Goal: Check status

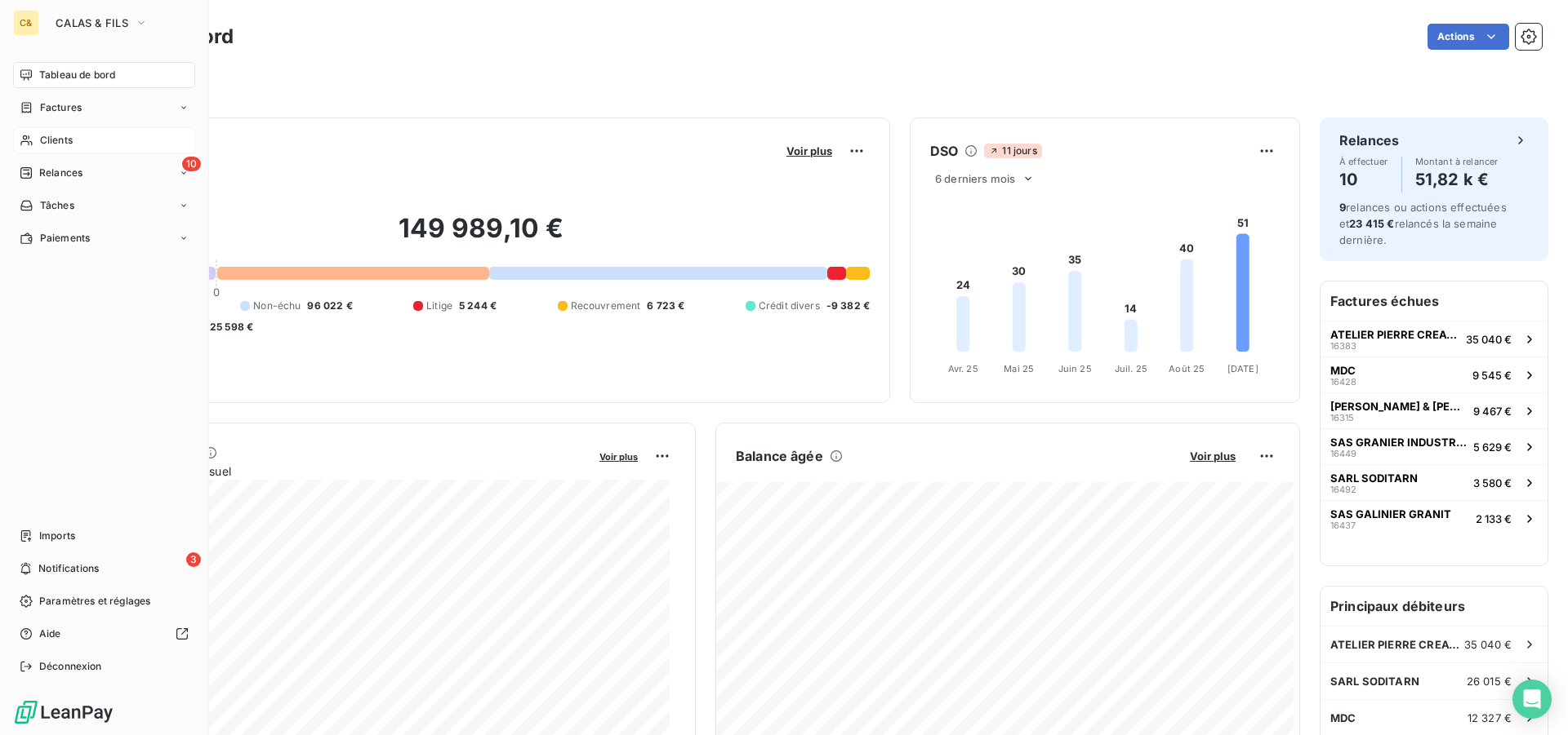
drag, startPoint x: 49, startPoint y: 136, endPoint x: 58, endPoint y: 136, distance: 9.0
click at [49, 136] on span "Clients" at bounding box center [57, 141] width 33 height 15
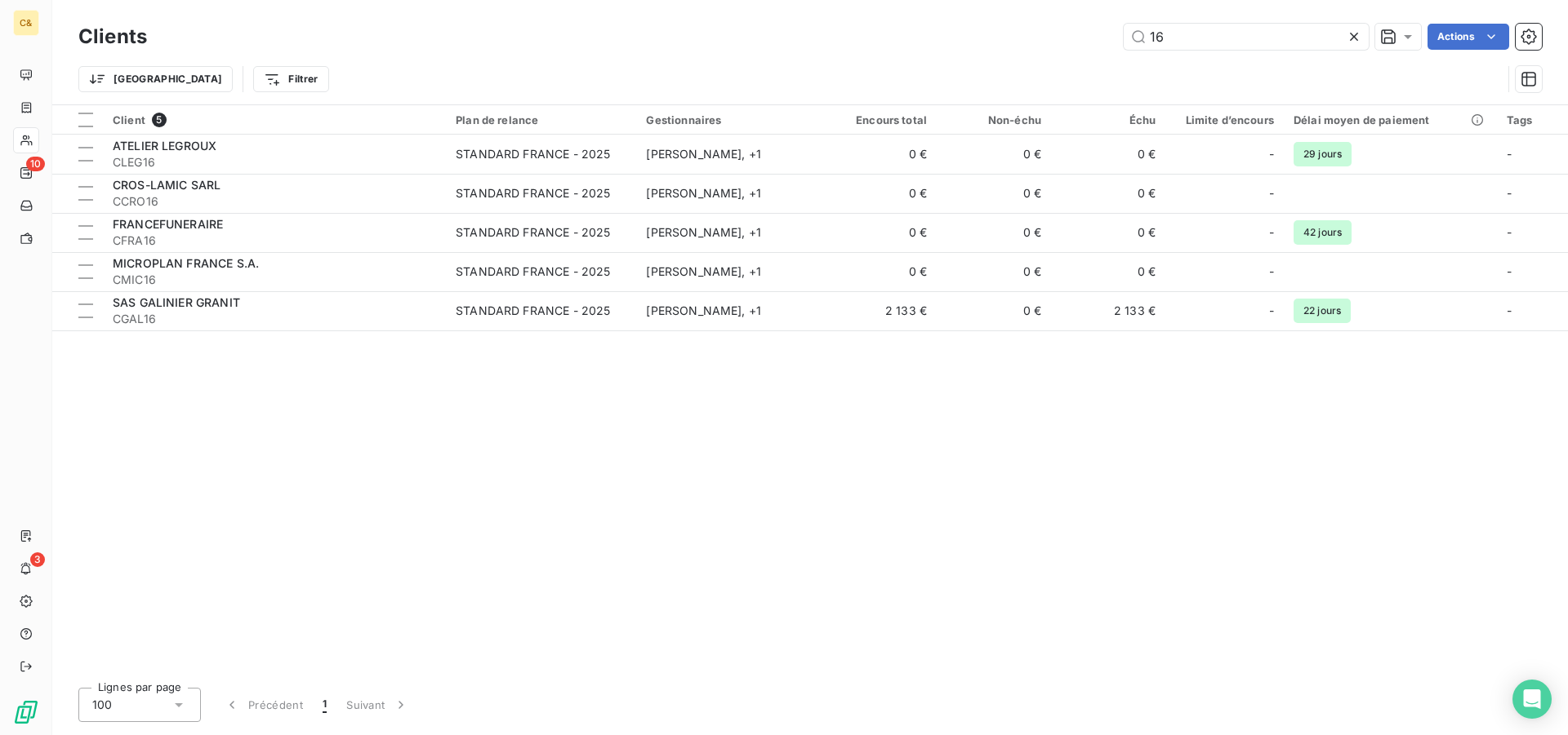
drag, startPoint x: 1162, startPoint y: 38, endPoint x: 1104, endPoint y: 40, distance: 58.0
click at [1109, 40] on div "16 Actions" at bounding box center [855, 37] width 1375 height 26
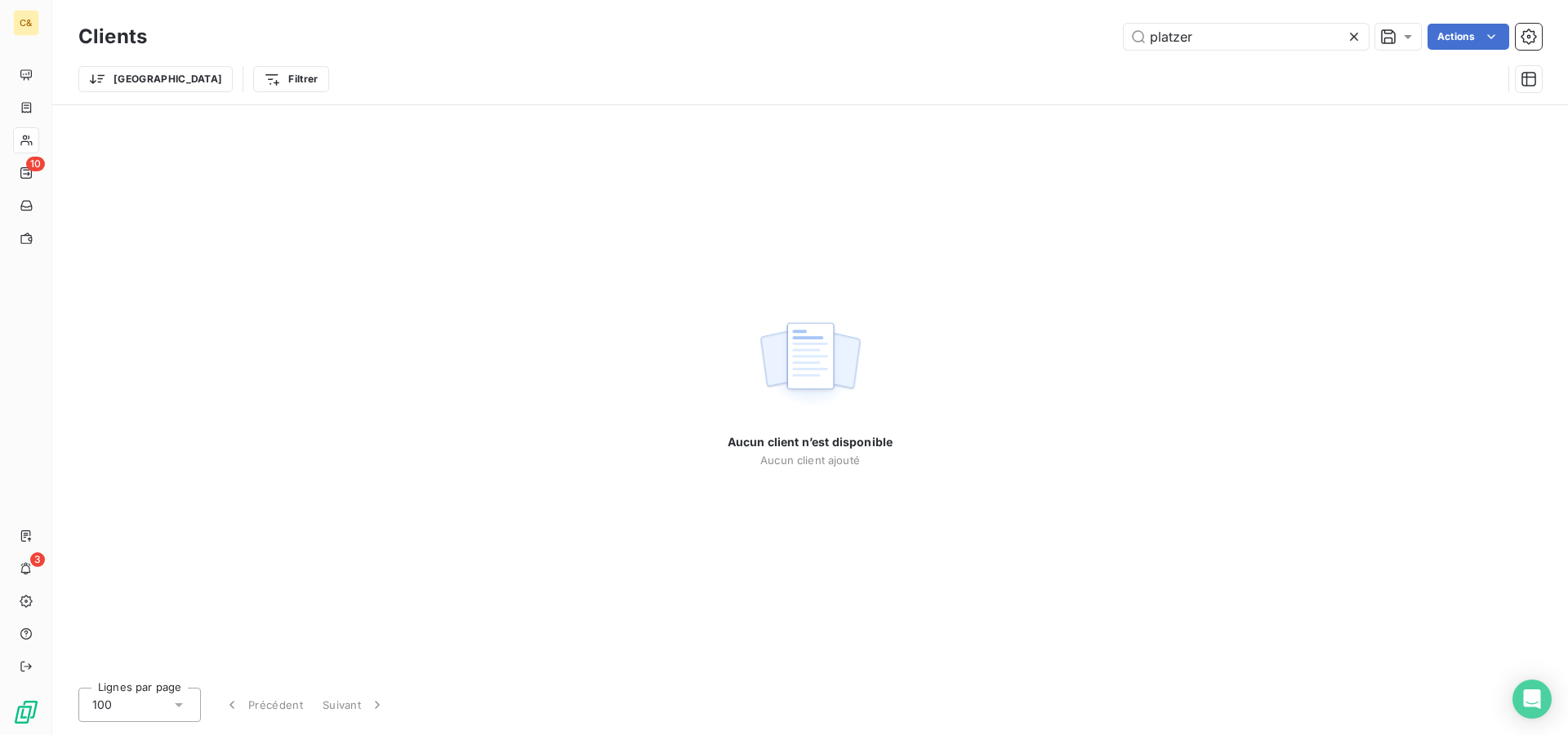
type input "platzer"
click at [34, 23] on div "C&" at bounding box center [26, 23] width 26 height 26
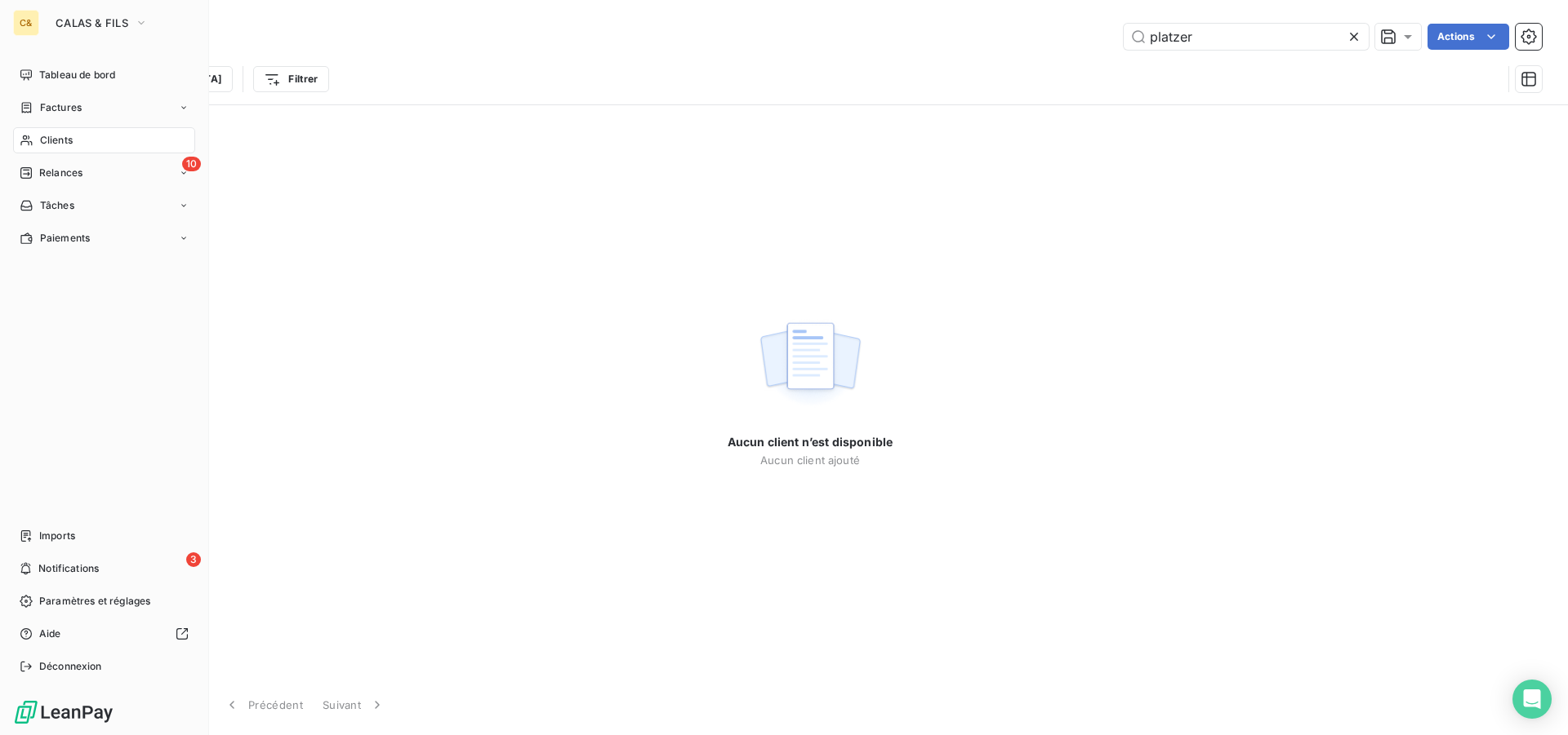
click at [37, 22] on div "C&" at bounding box center [26, 23] width 26 height 26
click at [77, 17] on span "CALAS & FILS" at bounding box center [92, 23] width 72 height 13
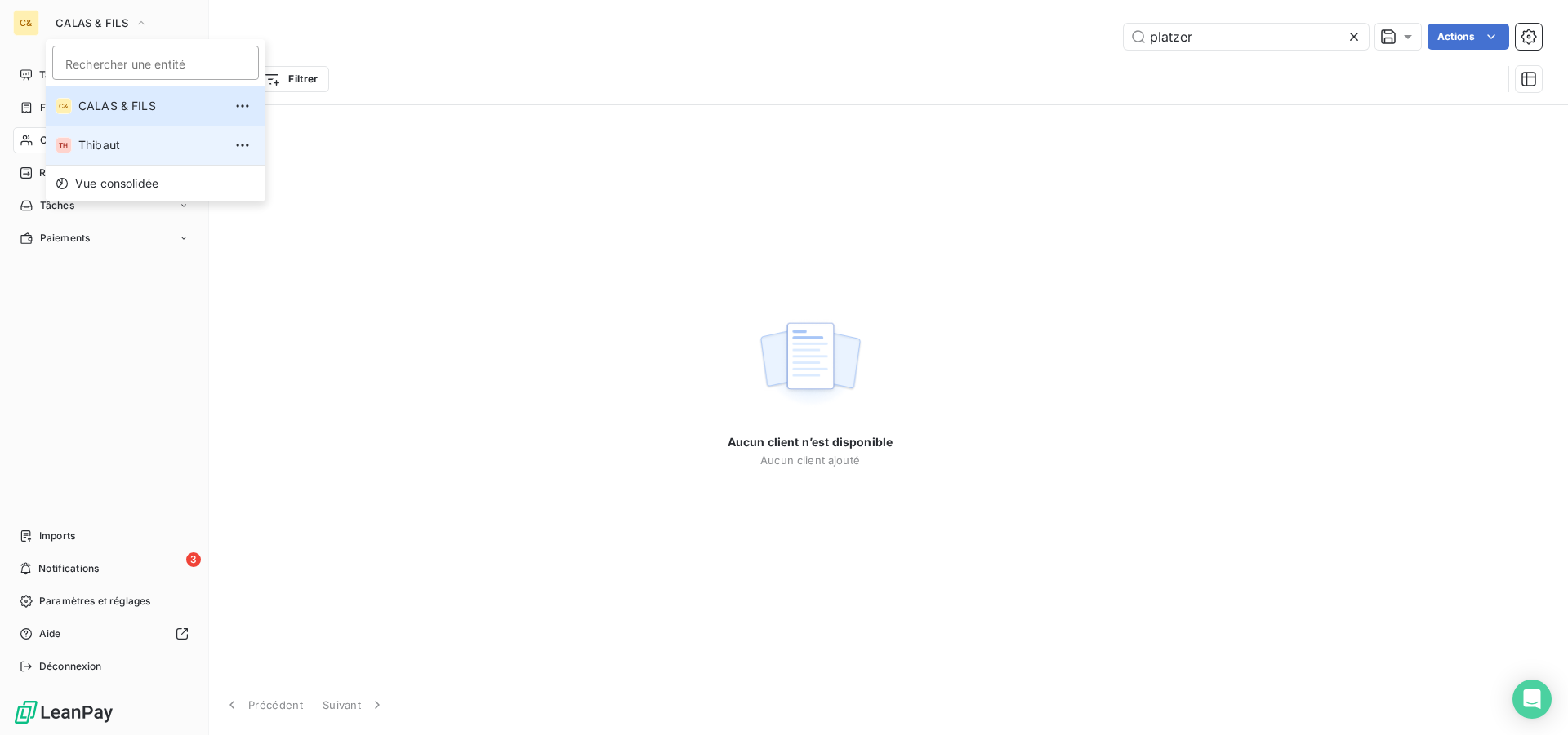
click at [102, 141] on span "Thibaut" at bounding box center [151, 146] width 145 height 16
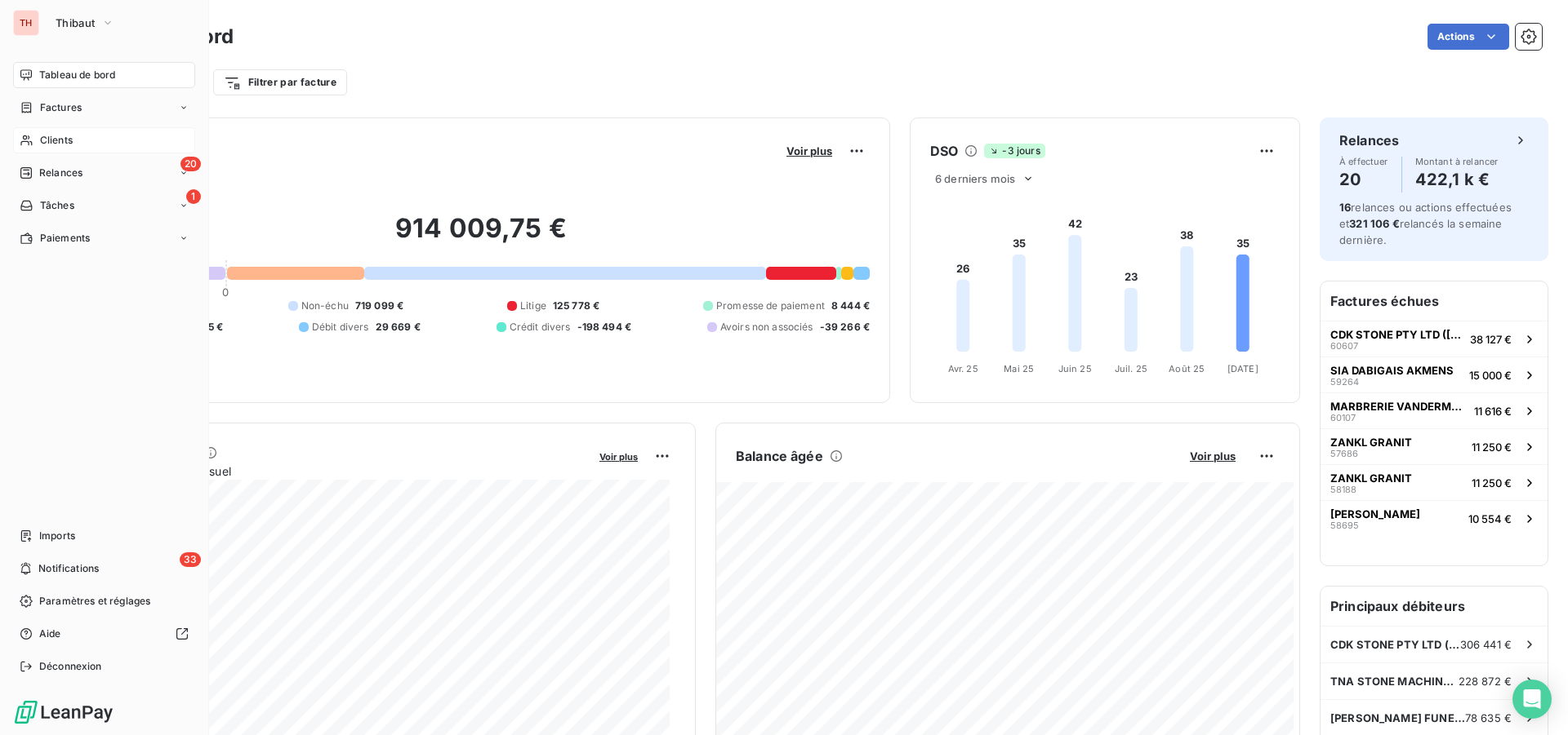
drag, startPoint x: 73, startPoint y: 145, endPoint x: 142, endPoint y: 146, distance: 69.0
click at [73, 145] on div "Clients" at bounding box center [104, 141] width 182 height 26
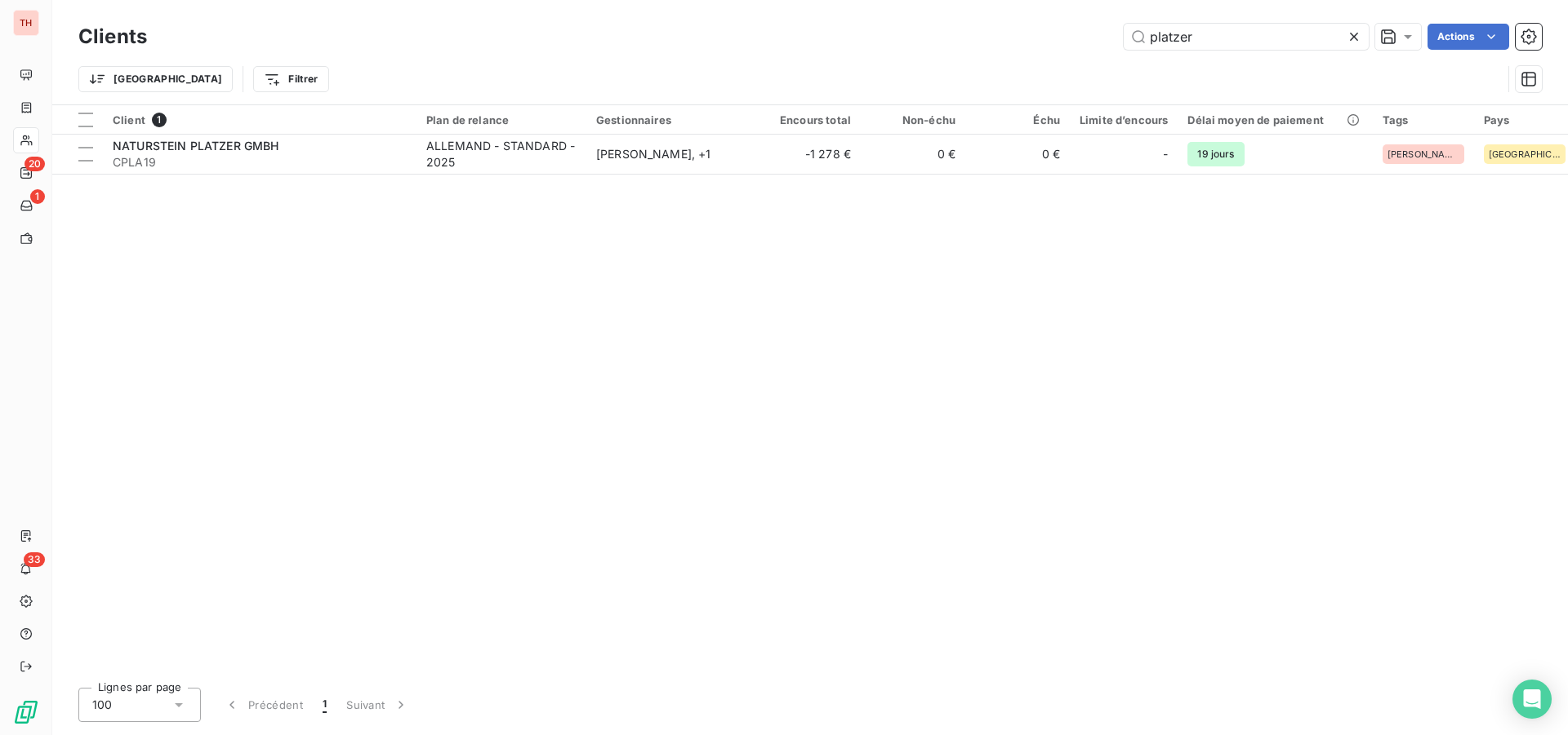
drag, startPoint x: 368, startPoint y: 155, endPoint x: 508, endPoint y: 181, distance: 142.4
click at [368, 155] on span "CPLA19" at bounding box center [259, 163] width 294 height 16
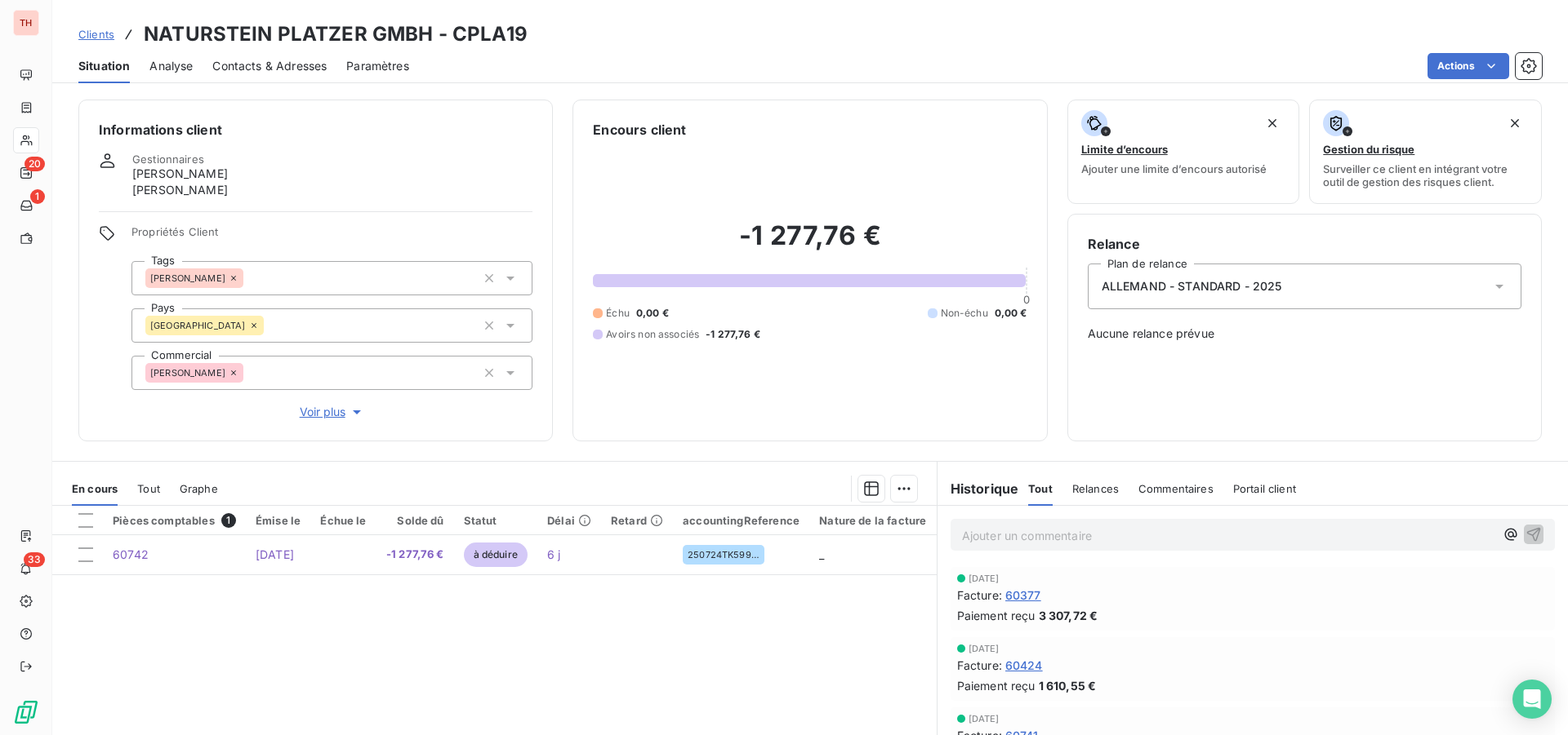
click at [661, 609] on div "Pièces comptables 1 Émise le Échue le Solde dû Statut Délai Retard accountingRe…" at bounding box center [494, 663] width 884 height 314
